Goal: Task Accomplishment & Management: Use online tool/utility

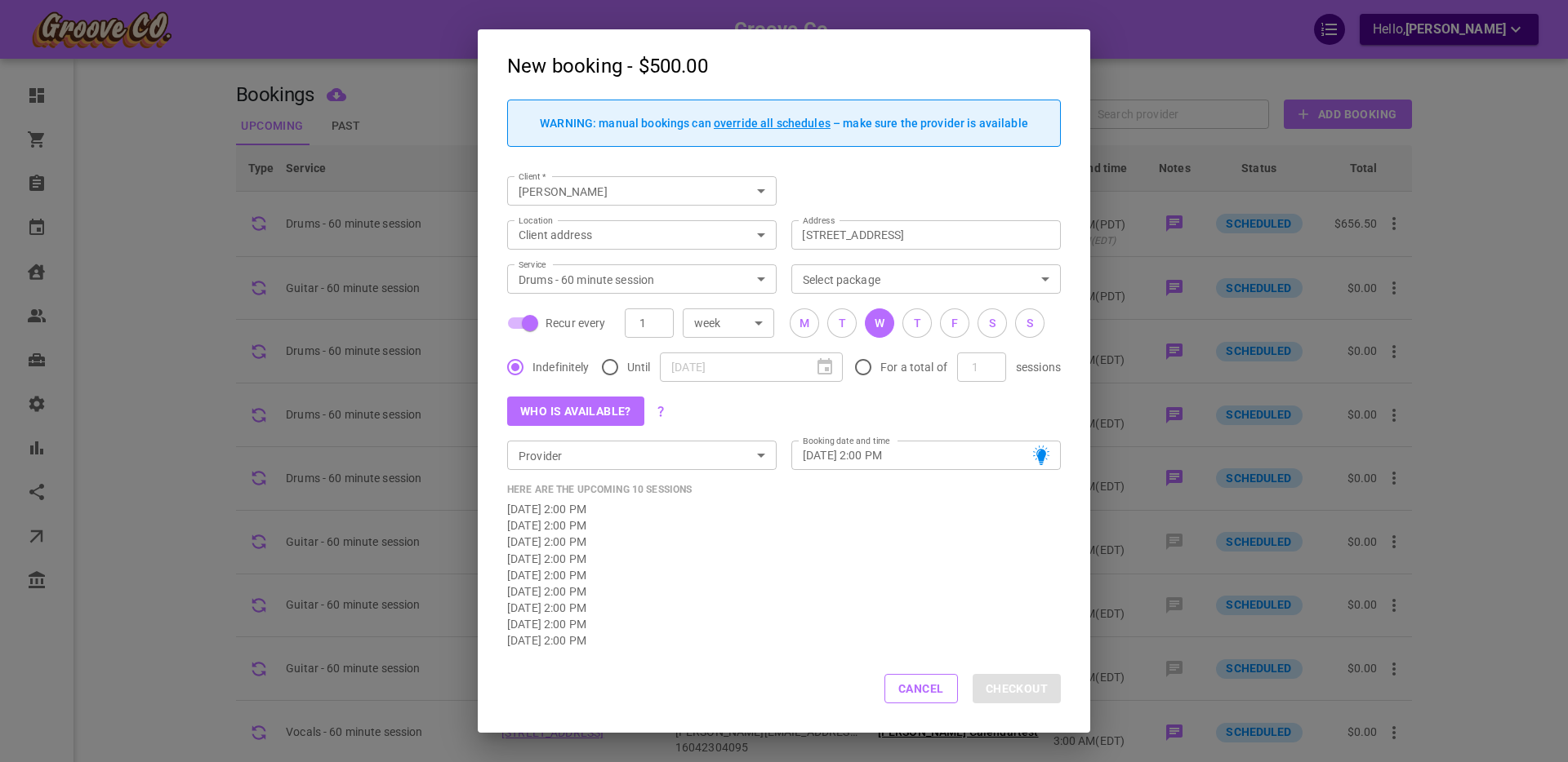
click at [903, 697] on button "Cancel" at bounding box center [921, 688] width 74 height 29
checkbox input "false"
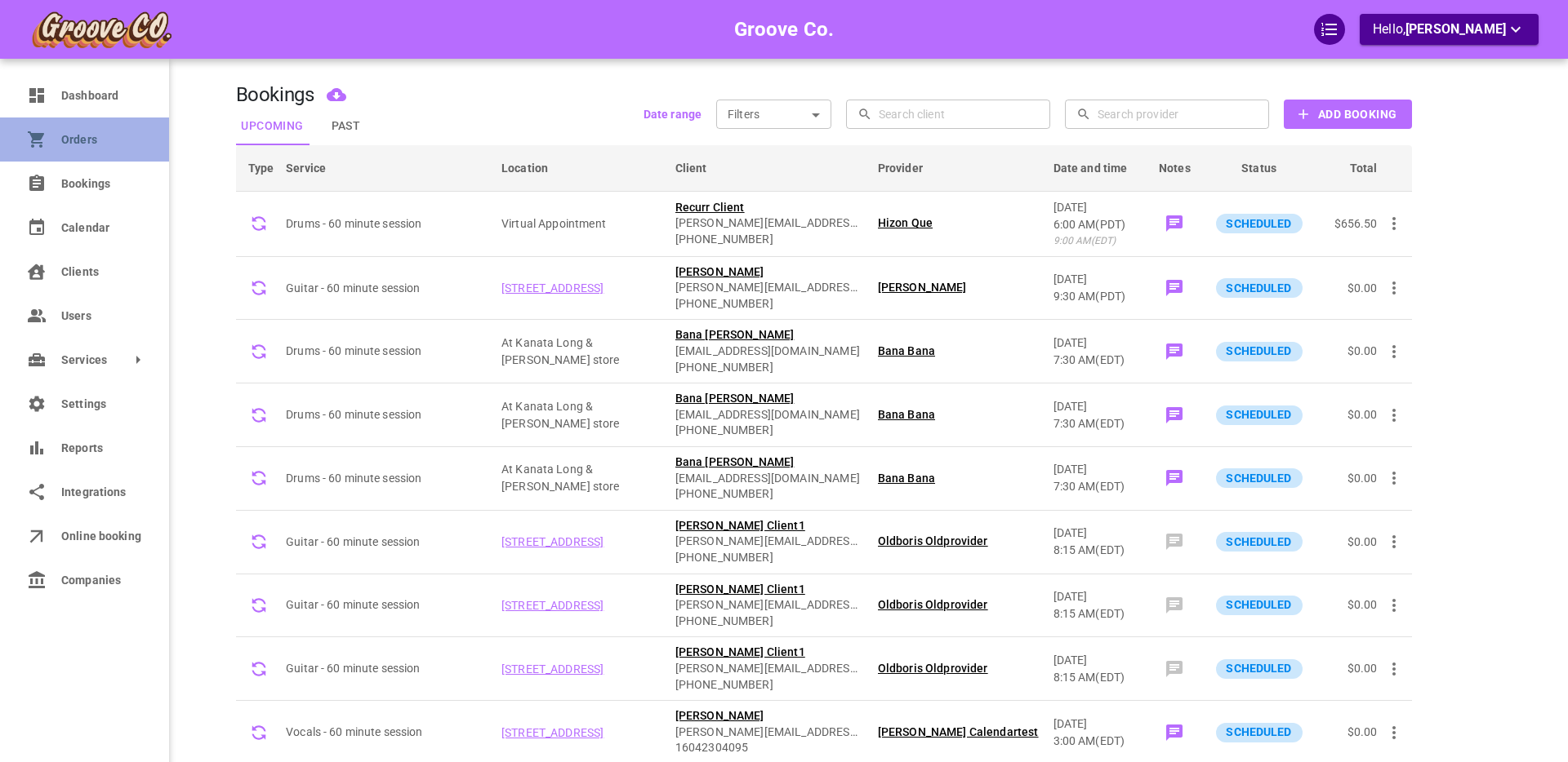
click at [47, 142] on link "Orders" at bounding box center [84, 139] width 169 height 45
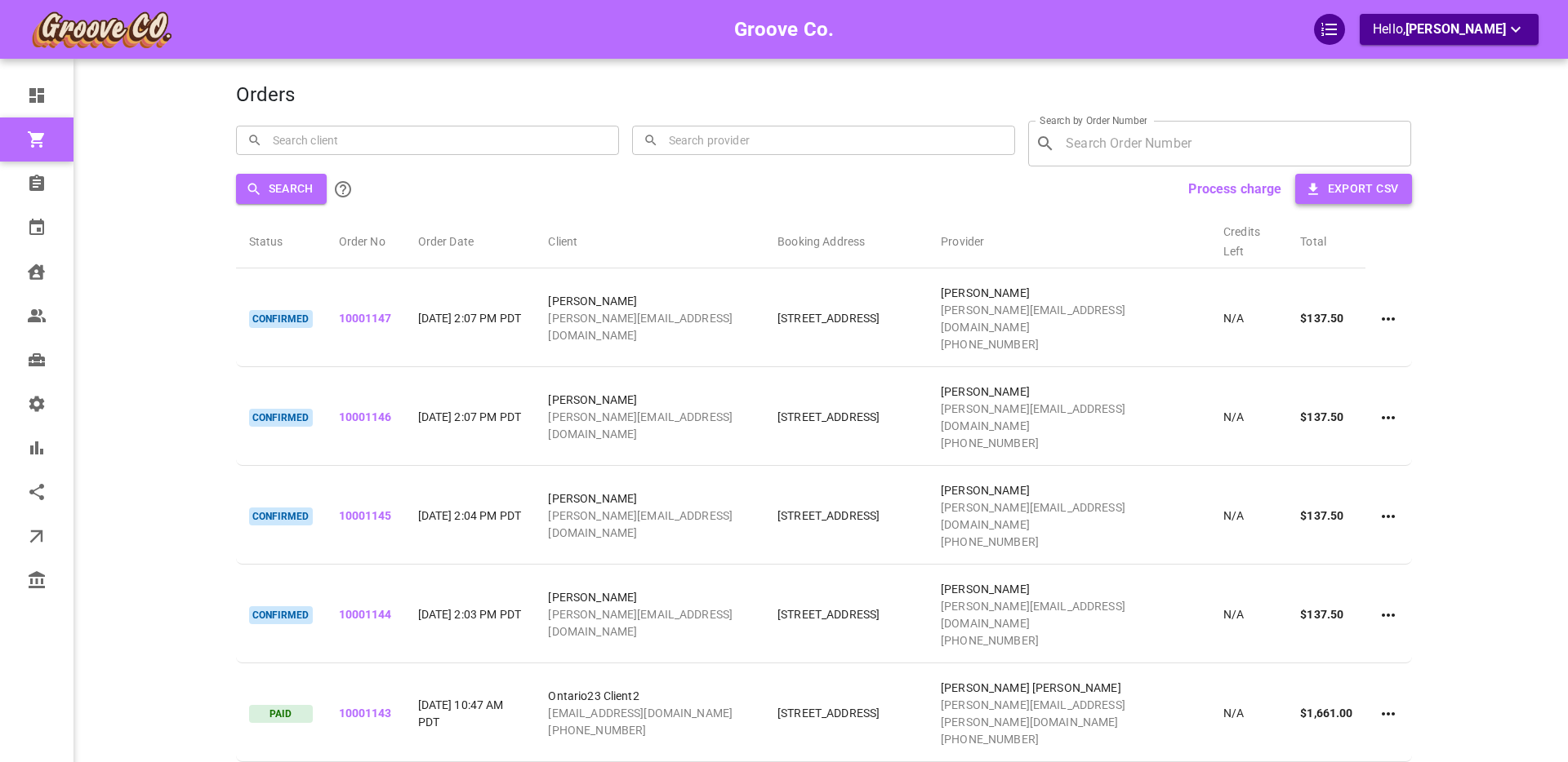
click at [1340, 194] on button "Export CSV" at bounding box center [1353, 189] width 117 height 30
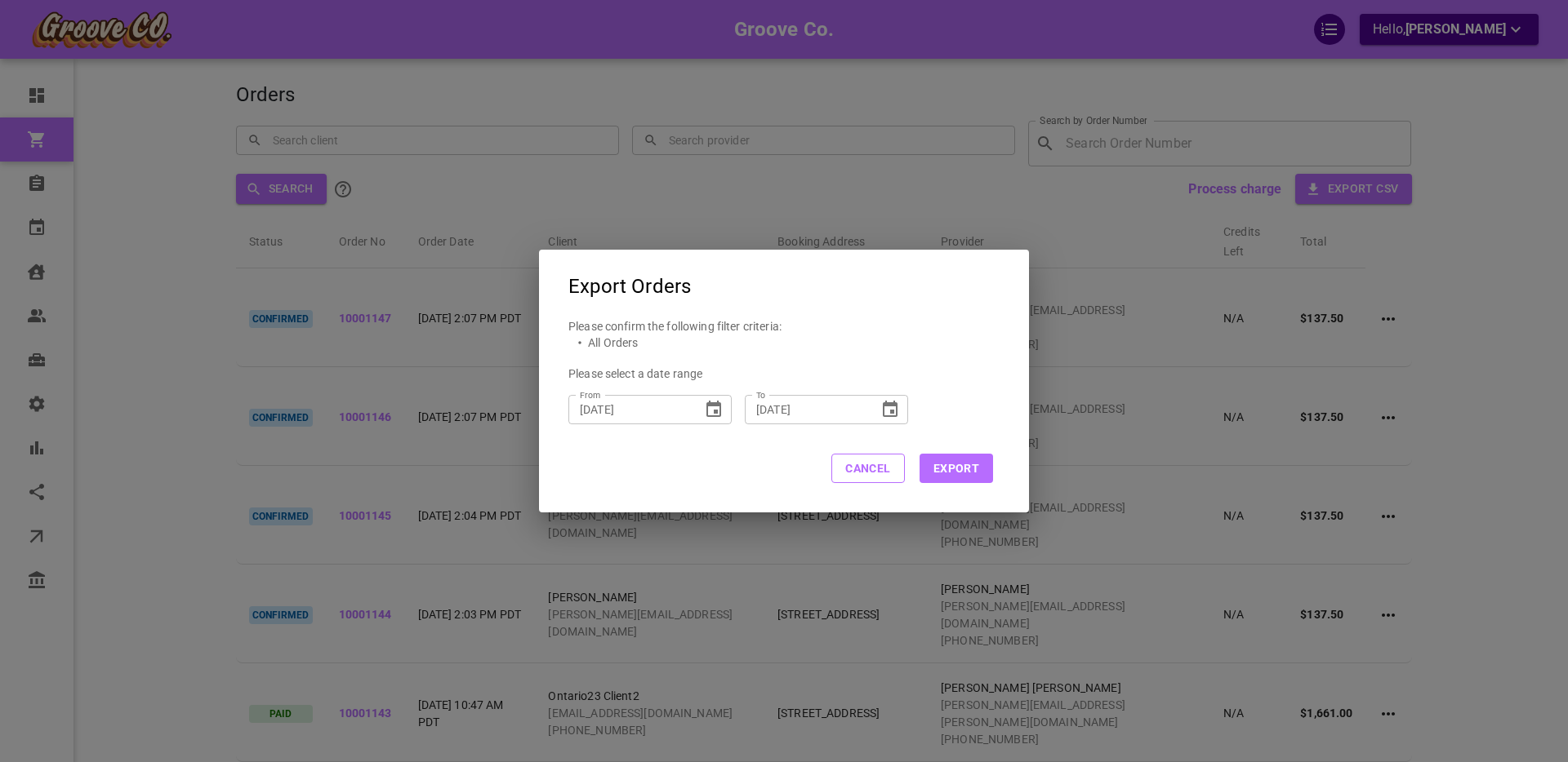
click at [971, 473] on button "Export" at bounding box center [957, 468] width 74 height 29
click at [872, 462] on button "Cancel" at bounding box center [868, 468] width 74 height 29
